Goal: Transaction & Acquisition: Subscribe to service/newsletter

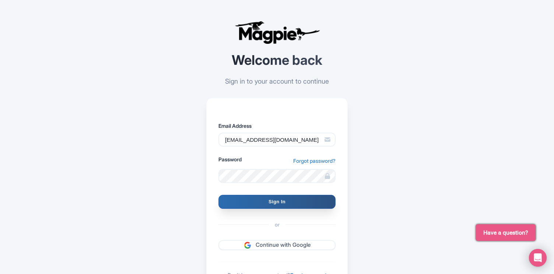
click at [281, 201] on input "Sign In" at bounding box center [276, 202] width 117 height 14
type input "Signing in..."
click at [274, 201] on input "Sign In" at bounding box center [276, 202] width 117 height 14
type input "Signing in..."
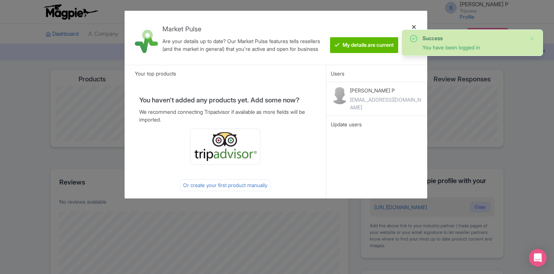
click at [414, 27] on div at bounding box center [414, 38] width 18 height 42
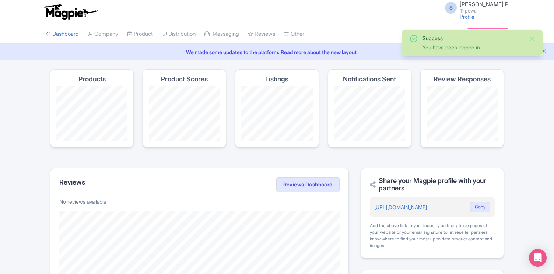
click at [383, 61] on div "S Shafir P Tripowa Profile Users Settings Sign out Dashboard Company Product My…" at bounding box center [277, 201] width 554 height 403
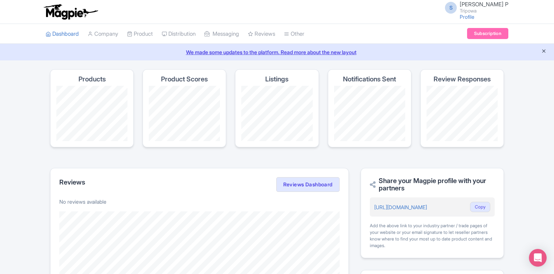
click at [542, 49] on icon "Close announcement" at bounding box center [544, 51] width 6 height 6
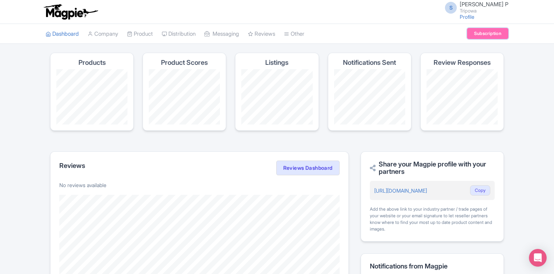
click at [488, 30] on link "Subscription" at bounding box center [487, 33] width 41 height 11
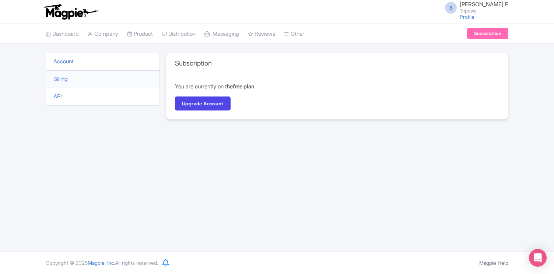
click at [233, 86] on p "You are currently on the free plan ." at bounding box center [337, 87] width 324 height 8
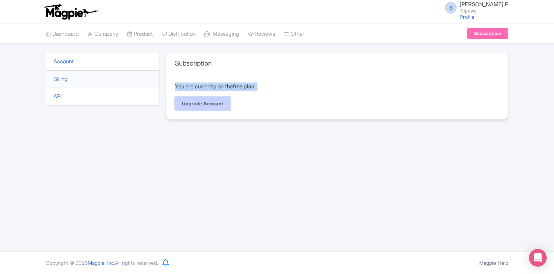
click at [197, 101] on link "Upgrade Account" at bounding box center [203, 103] width 56 height 14
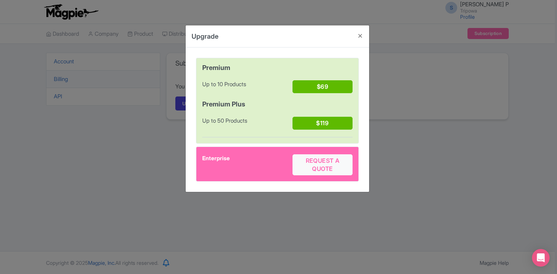
click at [235, 87] on div "Up to 10 Products" at bounding box center [247, 88] width 90 height 16
click at [361, 36] on button "Close" at bounding box center [360, 35] width 18 height 21
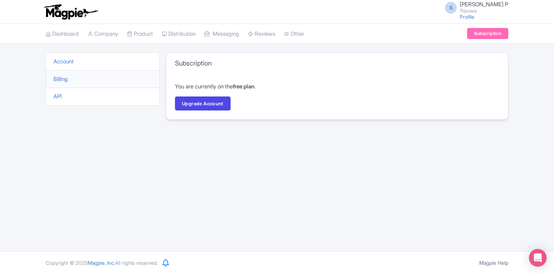
click at [225, 88] on p "You are currently on the free plan ." at bounding box center [337, 87] width 324 height 8
click at [281, 76] on div "You are currently on the free plan . Upgrade Account" at bounding box center [337, 97] width 342 height 46
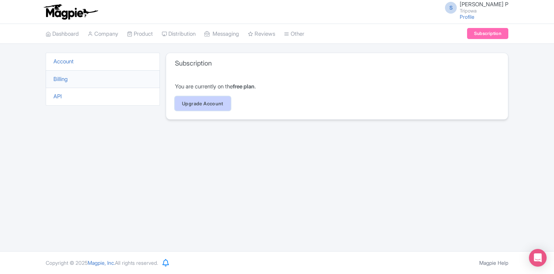
click at [221, 106] on link "Upgrade Account" at bounding box center [203, 103] width 56 height 14
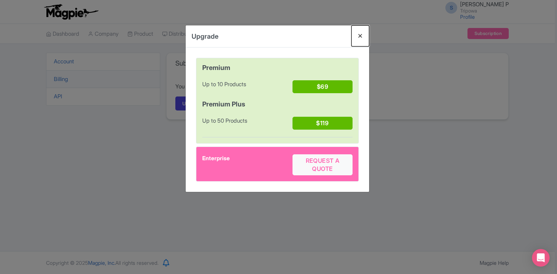
click at [361, 31] on button "Close" at bounding box center [360, 35] width 18 height 21
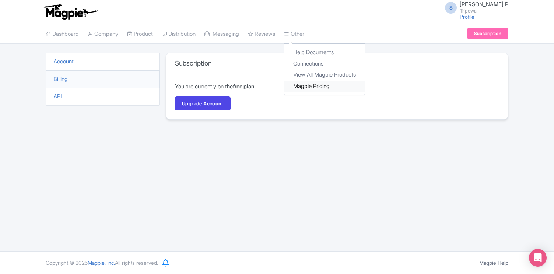
click at [339, 86] on link "Magpie Pricing" at bounding box center [324, 86] width 80 height 11
